Goal: Transaction & Acquisition: Obtain resource

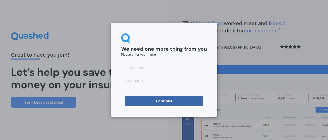
click at [133, 68] on input at bounding box center [164, 67] width 86 height 10
type input "[PERSON_NAME]"
click at [140, 82] on input at bounding box center [164, 80] width 86 height 10
type input "[PERSON_NAME]"
click at [163, 101] on button "Continue" at bounding box center [164, 101] width 78 height 10
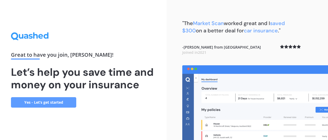
click at [45, 103] on link "Yes - Let’s get started" at bounding box center [43, 102] width 65 height 10
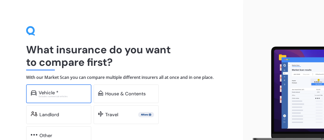
click at [58, 94] on div "Vehicle *" at bounding box center [63, 92] width 48 height 5
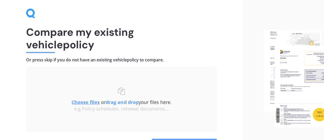
scroll to position [52, 0]
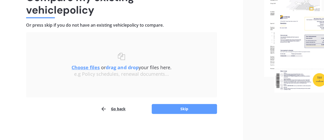
click at [291, 65] on img at bounding box center [294, 44] width 60 height 97
click at [85, 68] on u "Choose files" at bounding box center [85, 67] width 28 height 6
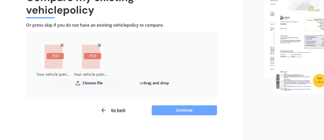
click at [182, 109] on button "Continue" at bounding box center [184, 110] width 65 height 10
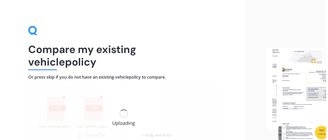
scroll to position [0, 0]
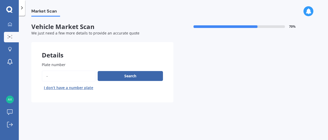
click at [50, 75] on input "Plate number" at bounding box center [69, 75] width 54 height 11
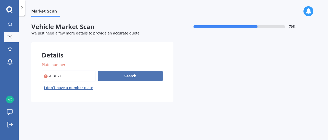
click at [127, 75] on button "Search" at bounding box center [130, 76] width 65 height 10
click at [50, 76] on input "Plate number" at bounding box center [69, 75] width 54 height 11
click at [125, 75] on button "Search" at bounding box center [130, 76] width 65 height 10
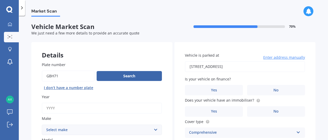
click at [63, 75] on input "Plate number" at bounding box center [68, 75] width 53 height 11
type input "gbh719"
click at [127, 76] on button "Search" at bounding box center [129, 76] width 65 height 10
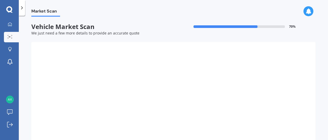
type input "2011"
select select "MITSUBISHI"
select select "CHALLENGER"
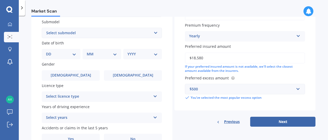
scroll to position [168, 0]
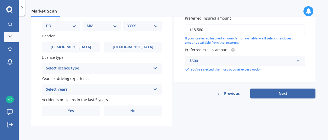
click at [155, 88] on icon at bounding box center [155, 88] width 4 height 4
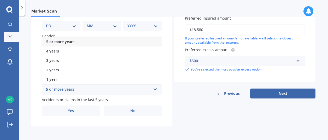
click at [67, 89] on div "5 or more years" at bounding box center [98, 89] width 105 height 6
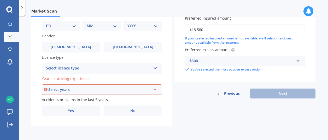
click at [78, 68] on div "Select licence type" at bounding box center [98, 68] width 105 height 6
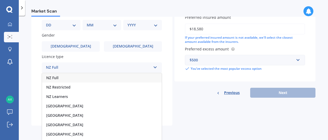
click at [55, 79] on span "NZ Full" at bounding box center [52, 77] width 12 height 5
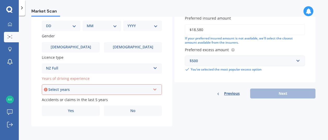
click at [153, 89] on icon at bounding box center [155, 89] width 4 height 4
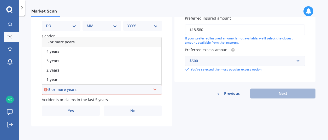
click at [61, 43] on span "5 or more years" at bounding box center [60, 41] width 28 height 5
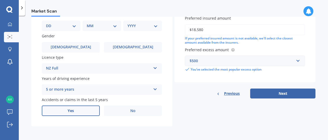
click at [68, 112] on span "Yes" at bounding box center [71, 111] width 6 height 4
click at [0, 0] on input "Yes" at bounding box center [0, 0] width 0 height 0
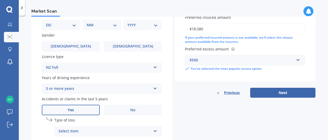
scroll to position [203, 0]
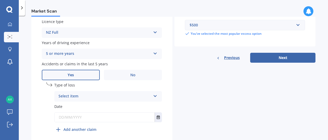
click at [154, 96] on icon at bounding box center [155, 95] width 4 height 4
click at [75, 106] on span "At fault accident" at bounding box center [73, 106] width 29 height 5
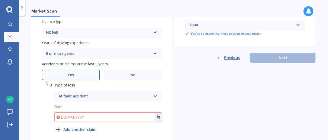
scroll to position [225, 0]
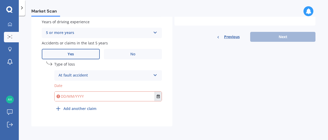
click at [157, 96] on icon "Select date" at bounding box center [158, 96] width 3 height 4
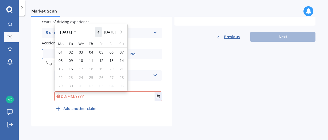
click at [99, 32] on icon "Navigate back" at bounding box center [98, 32] width 2 height 3
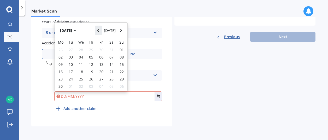
click at [99, 32] on icon "Navigate back" at bounding box center [98, 30] width 2 height 3
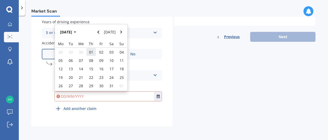
click at [91, 54] on span "01" at bounding box center [91, 52] width 4 height 5
type input "[DATE]"
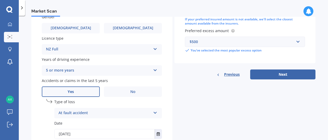
scroll to position [190, 0]
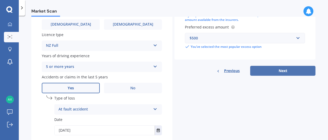
click at [265, 69] on button "Next" at bounding box center [282, 71] width 65 height 10
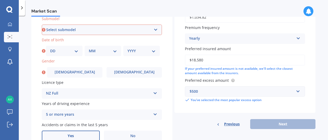
scroll to position [142, 0]
click at [153, 31] on select "Select submodel (All other) 2.8 Litre Turbo Diesel 4WD 3.0 Litre V6 Petrol 4WD …" at bounding box center [102, 30] width 120 height 10
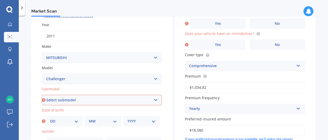
click at [152, 98] on select "Select submodel (All other) 2.8 Litre Turbo Diesel 4WD 3.0 Litre V6 Petrol 4WD …" at bounding box center [102, 100] width 120 height 10
select select "(ALL OTHER)"
click at [42, 95] on select "Select submodel (All other) 2.8 Litre Turbo Diesel 4WD 3.0 Litre V6 Petrol 4WD …" at bounding box center [102, 100] width 120 height 10
click at [75, 122] on select "DD 01 02 03 04 05 06 07 08 09 10 11 12 13 14 15 16 17 18 19 20 21 22 23 24 25 2…" at bounding box center [64, 121] width 28 height 6
select select "13"
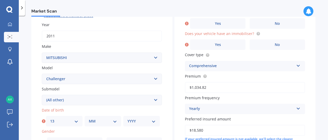
click at [50, 118] on select "DD 01 02 03 04 05 06 07 08 09 10 11 12 13 14 15 16 17 18 19 20 21 22 23 24 25 2…" at bounding box center [64, 121] width 28 height 6
click at [109, 122] on select "MM 01 02 03 04 05 06 07 08 09 10 11 12" at bounding box center [103, 121] width 28 height 6
select select "12"
click at [89, 118] on select "MM 01 02 03 04 05 06 07 08 09 10 11 12" at bounding box center [103, 121] width 28 height 6
click at [146, 122] on select "YYYY 2025 2024 2023 2022 2021 2020 2019 2018 2017 2016 2015 2014 2013 2012 2011…" at bounding box center [141, 121] width 28 height 6
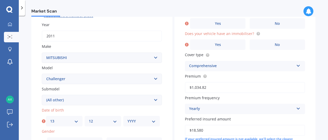
select select "1950"
click at [127, 118] on select "YYYY 2025 2024 2023 2022 2021 2020 2019 2018 2017 2016 2015 2014 2013 2012 2011…" at bounding box center [141, 121] width 28 height 6
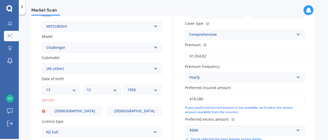
scroll to position [114, 0]
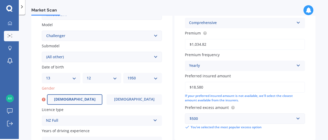
click at [67, 98] on label "[DEMOGRAPHIC_DATA]" at bounding box center [74, 99] width 55 height 10
click at [0, 0] on input "[DEMOGRAPHIC_DATA]" at bounding box center [0, 0] width 0 height 0
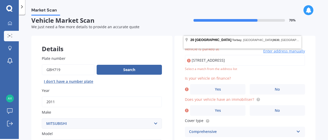
scroll to position [1, 0]
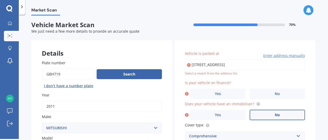
click at [275, 116] on span "No" at bounding box center [276, 115] width 5 height 4
click at [0, 0] on input "No" at bounding box center [0, 0] width 0 height 0
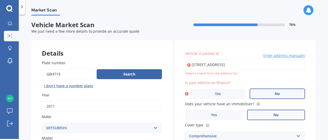
click at [277, 95] on span "No" at bounding box center [276, 94] width 5 height 4
click at [0, 0] on input "No" at bounding box center [0, 0] width 0 height 0
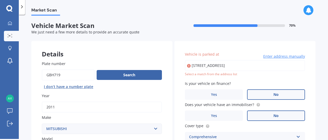
click at [215, 65] on input "[STREET_ADDRESS]" at bounding box center [245, 65] width 120 height 11
type input "[STREET_ADDRESS]"
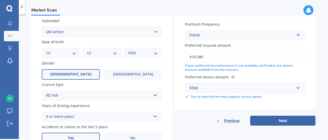
scroll to position [174, 0]
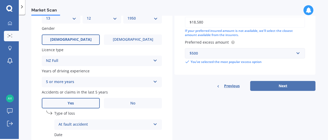
click at [282, 87] on button "Next" at bounding box center [282, 86] width 65 height 10
select select "13"
select select "12"
select select "1950"
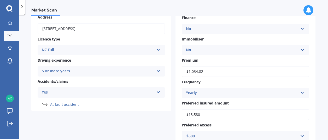
scroll to position [69, 0]
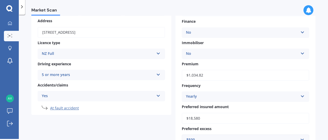
click at [67, 108] on li "At fault accident" at bounding box center [107, 107] width 115 height 5
select select "MITSUBISHI"
select select "CHALLENGER"
select select "(ALL OTHER)"
select select "13"
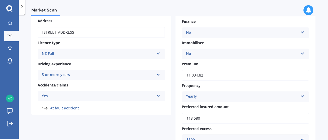
select select "12"
select select "1950"
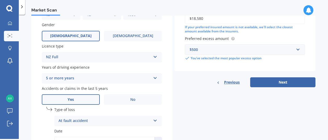
scroll to position [190, 0]
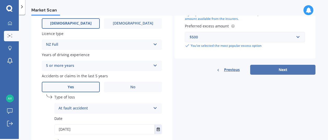
click at [284, 71] on button "Next" at bounding box center [282, 70] width 65 height 10
select select "13"
select select "12"
select select "1950"
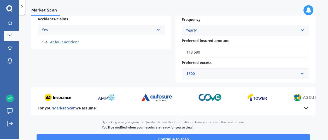
scroll to position [173, 0]
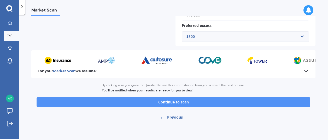
click at [175, 101] on button "Continue to scan" at bounding box center [173, 102] width 273 height 10
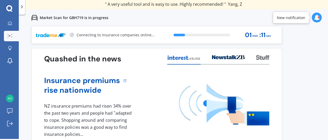
click at [316, 17] on icon at bounding box center [317, 18] width 6 height 6
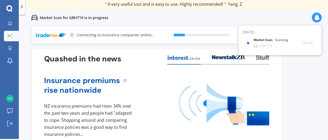
click at [316, 17] on icon at bounding box center [317, 18] width 6 height 6
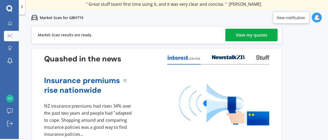
click at [254, 34] on div "View my quotes" at bounding box center [252, 35] width 32 height 13
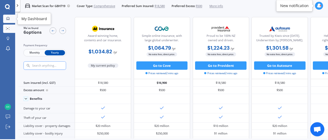
click at [8, 17] on icon at bounding box center [7, 18] width 3 height 3
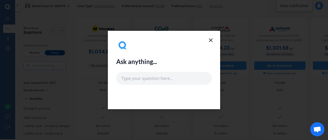
click at [210, 38] on icon at bounding box center [210, 40] width 6 height 6
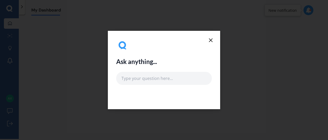
scroll to position [1, 0]
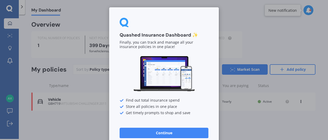
click at [75, 85] on div "Quashed Insurance Dashboard ✨ Finally, you can track and manage all your insura…" at bounding box center [164, 70] width 328 height 140
click at [162, 131] on button "Continue" at bounding box center [163, 133] width 89 height 10
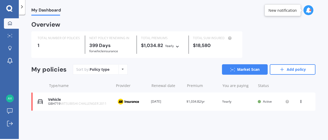
click at [120, 68] on div "Policy type Alphabetical Date added Renewing next" at bounding box center [122, 69] width 8 height 9
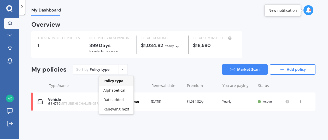
click at [122, 70] on icon at bounding box center [123, 69] width 2 height 3
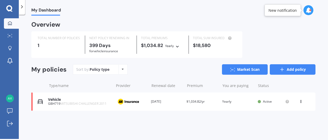
click at [285, 69] on link "Add policy" at bounding box center [292, 69] width 46 height 10
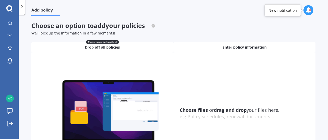
click at [235, 48] on span "Enter policy information" at bounding box center [244, 47] width 44 height 5
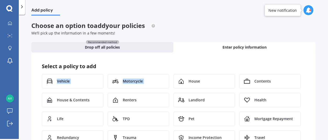
drag, startPoint x: 184, startPoint y: 80, endPoint x: 185, endPoint y: 65, distance: 14.2
click at [185, 65] on div "Select a policy to add Vehicle Motorcycle House Contents House & Contents Rente…" at bounding box center [173, 113] width 263 height 101
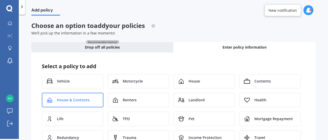
click at [81, 97] on span "House & Contents" at bounding box center [73, 99] width 33 height 5
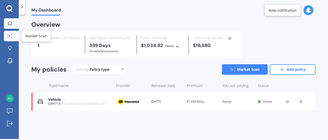
click at [10, 38] on div at bounding box center [10, 36] width 8 height 4
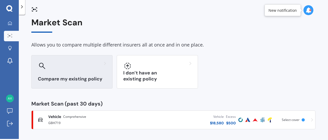
scroll to position [6, 0]
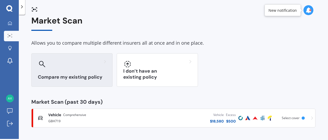
click at [74, 74] on h3 "Compare my existing policy" at bounding box center [72, 77] width 68 height 6
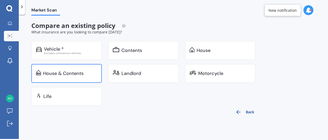
click at [75, 74] on div "House & Contents" at bounding box center [63, 73] width 40 height 5
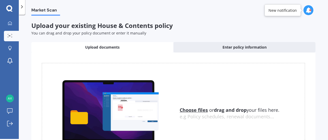
click at [191, 110] on u "Choose files" at bounding box center [193, 110] width 28 height 6
